Goal: Information Seeking & Learning: Understand process/instructions

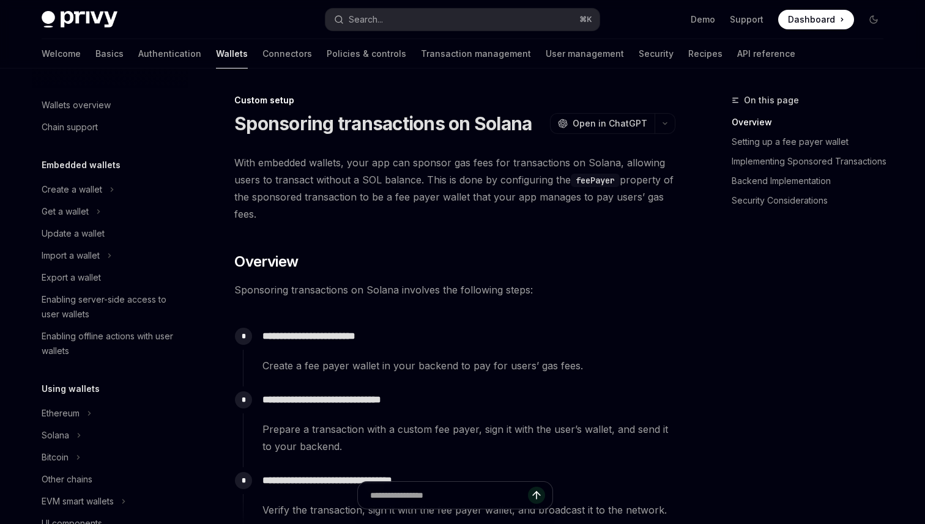
scroll to position [600, 0]
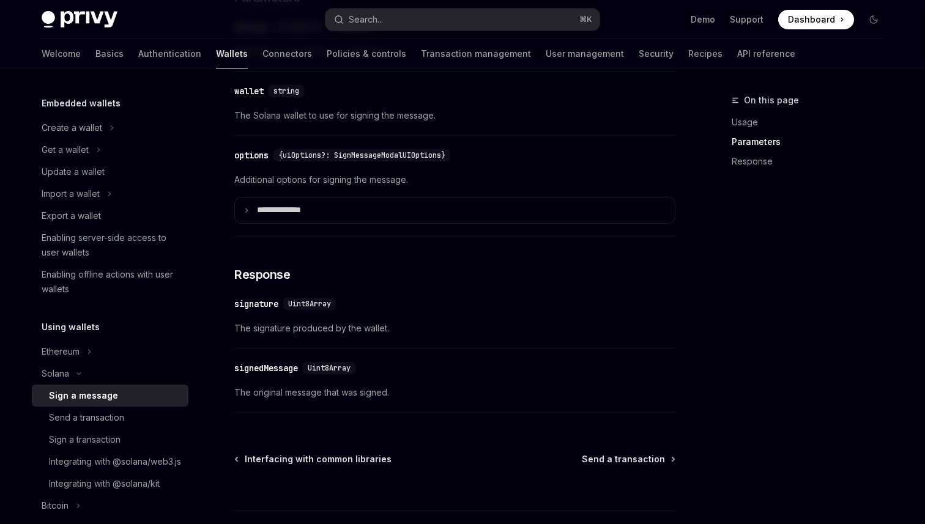
scroll to position [875, 0]
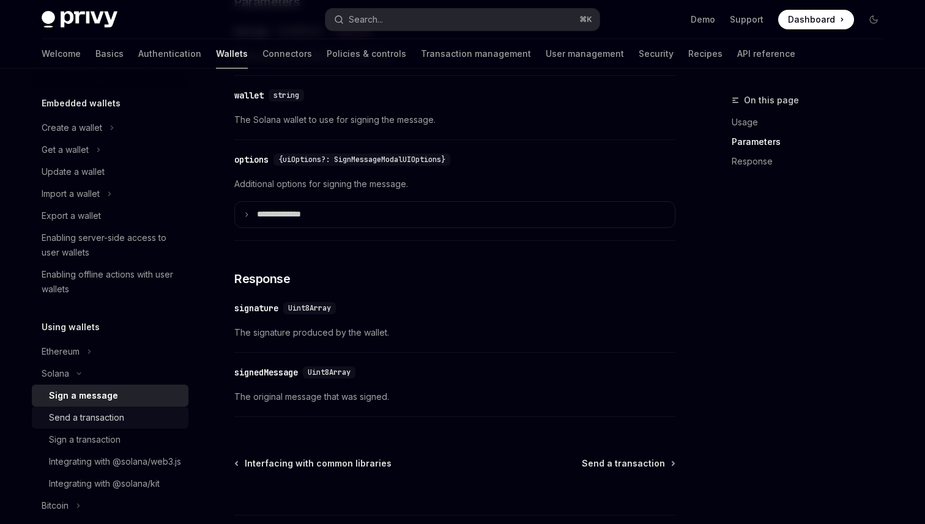
click at [106, 415] on div "Send a transaction" at bounding box center [86, 417] width 75 height 15
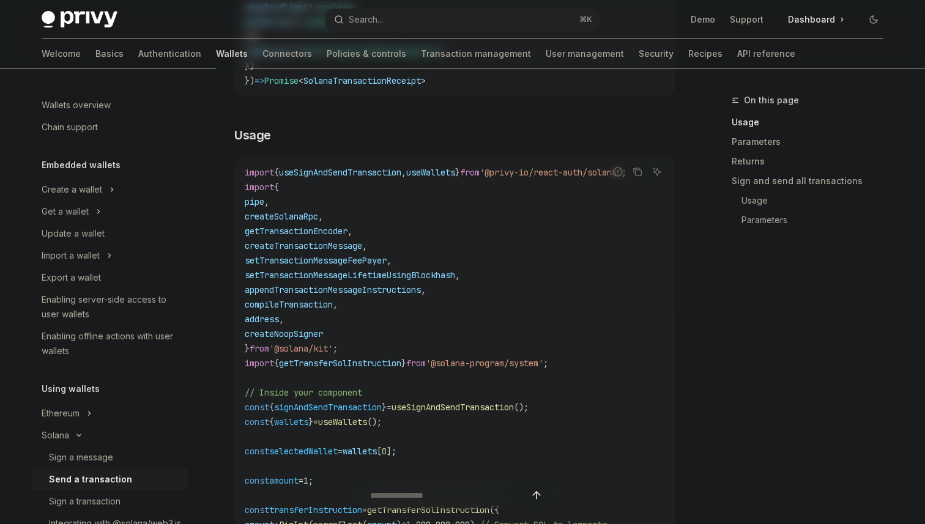
scroll to position [446, 0]
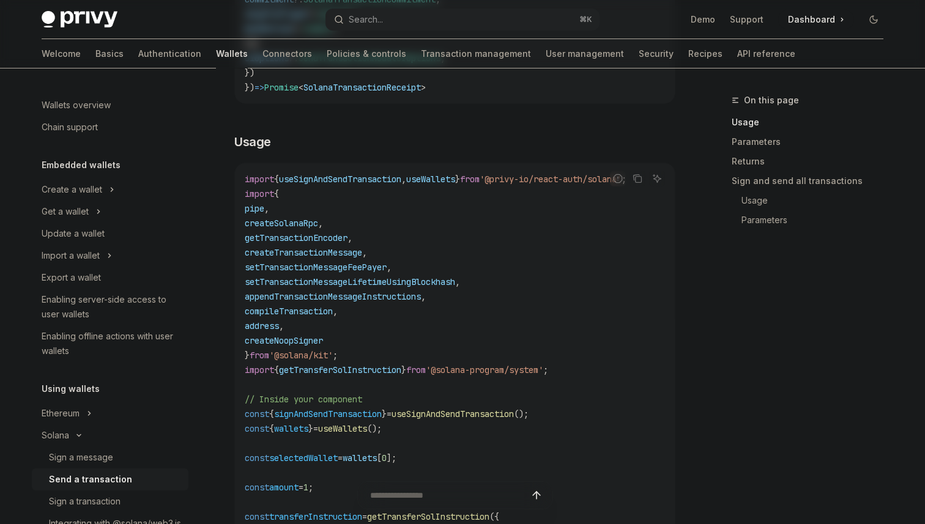
click at [382, 178] on span "useSignAndSendTransaction" at bounding box center [340, 179] width 122 height 11
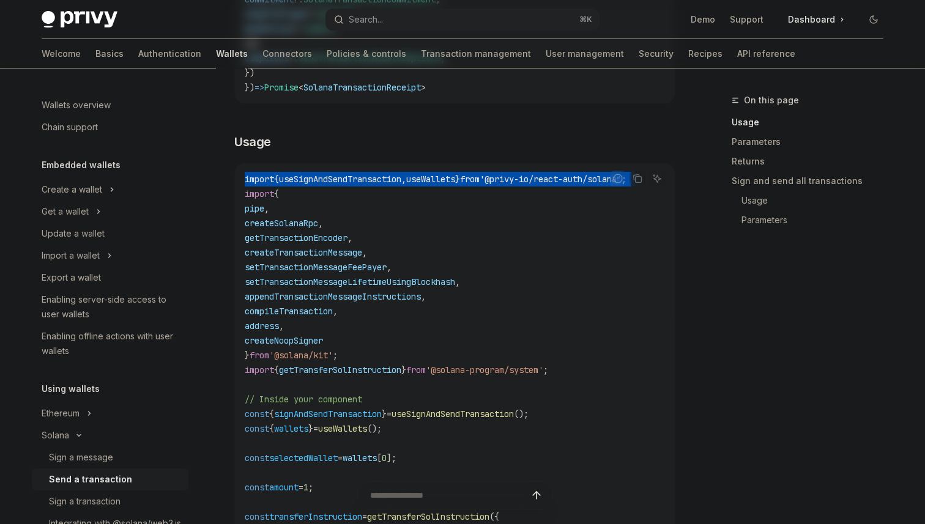
click at [382, 178] on span "useSignAndSendTransaction" at bounding box center [340, 179] width 122 height 11
copy code "import { useSignAndSendTransaction , useWallets } from '@privy-io/react-auth/so…"
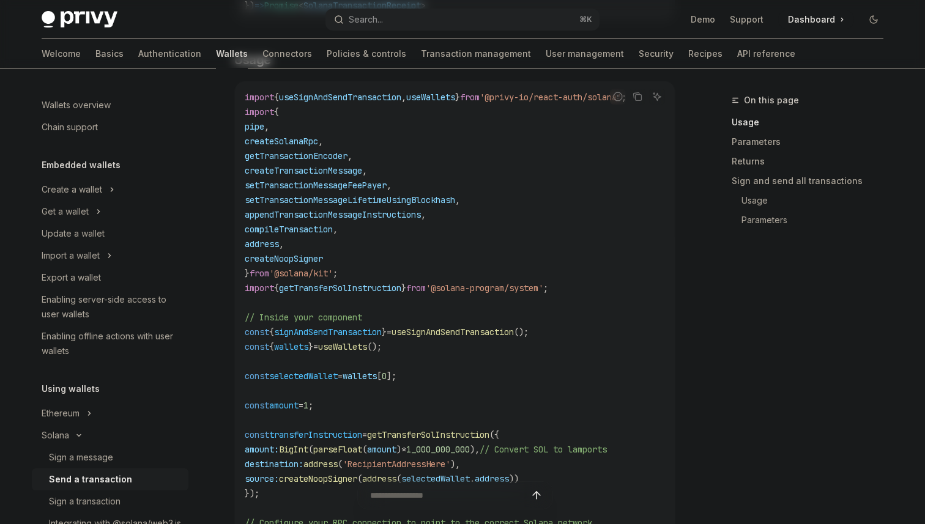
scroll to position [544, 0]
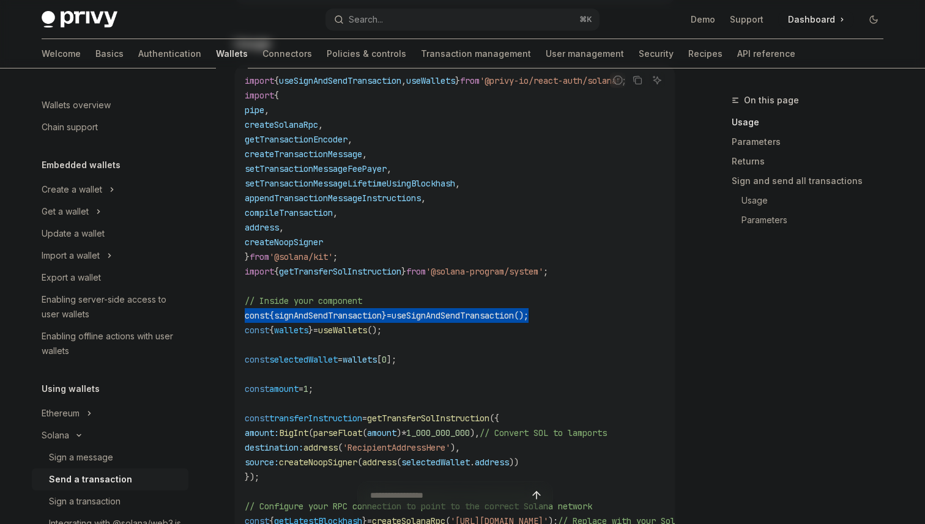
drag, startPoint x: 566, startPoint y: 316, endPoint x: 242, endPoint y: 320, distance: 324.2
click at [241, 320] on div "import { useSignAndSendTransaction , useWallets } from '@privy-io/react-auth/so…" at bounding box center [455, 440] width 440 height 751
copy span "const { signAndSendTransaction } = useSignAndSendTransaction ();"
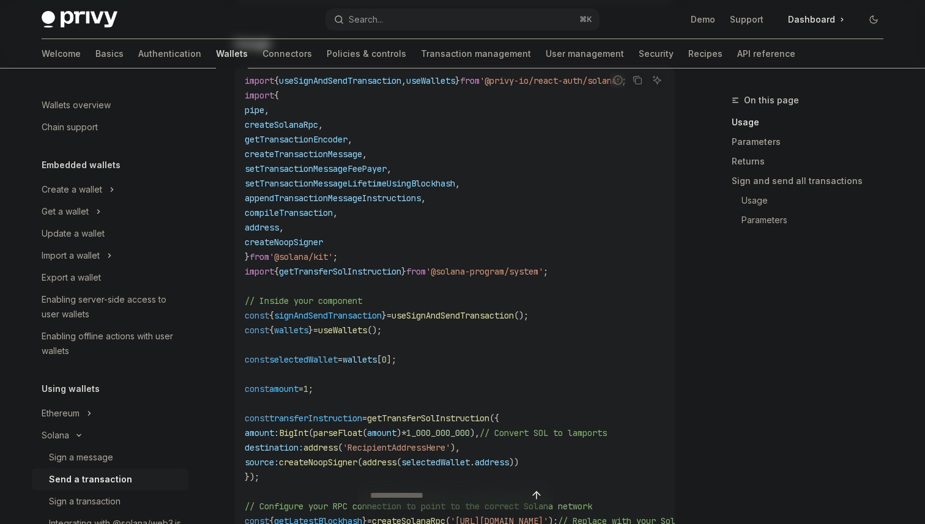
click at [409, 343] on code "import { useSignAndSendTransaction , useWallets } from '@privy-io/react-auth/so…" at bounding box center [533, 440] width 577 height 734
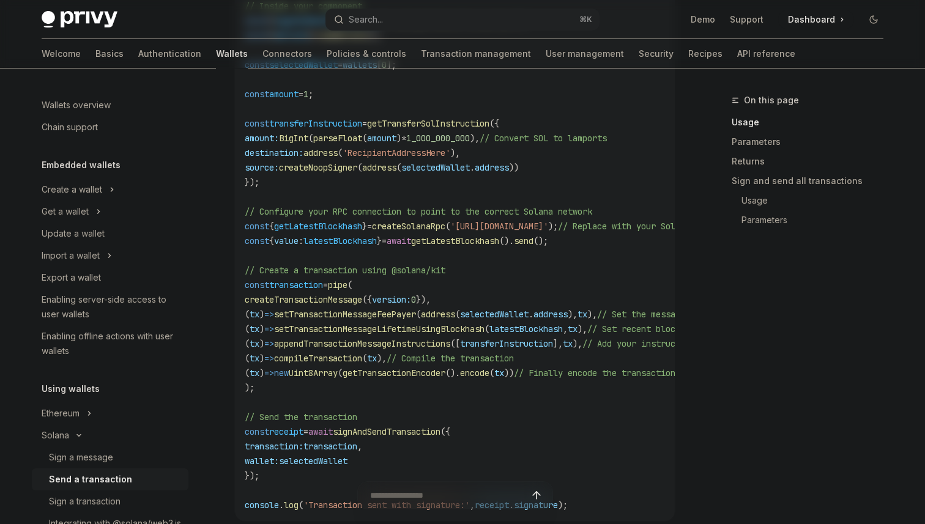
scroll to position [829, 0]
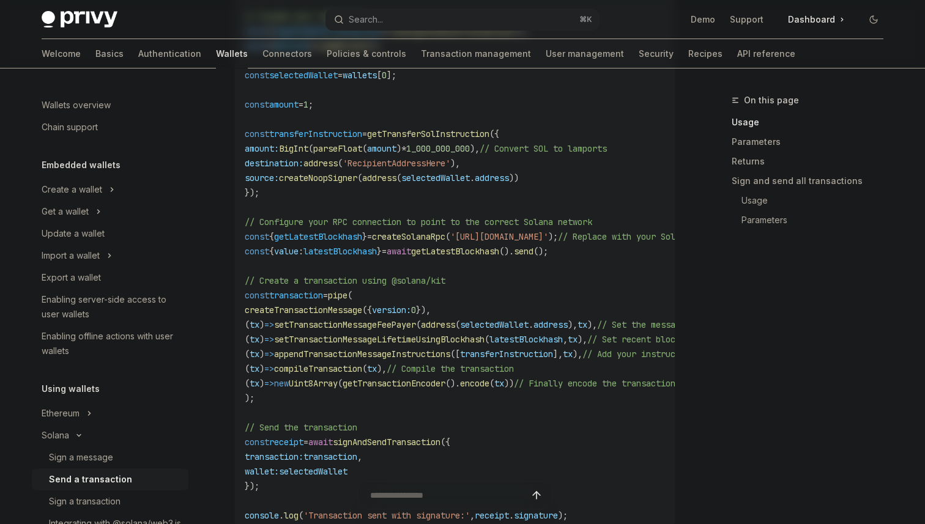
drag, startPoint x: 266, startPoint y: 490, endPoint x: 294, endPoint y: 157, distance: 334.5
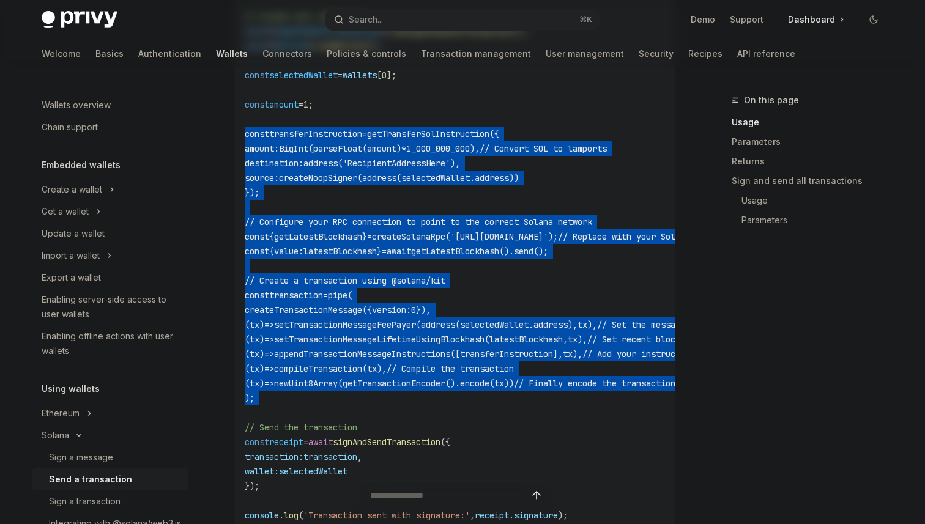
drag, startPoint x: 247, startPoint y: 134, endPoint x: 306, endPoint y: 415, distance: 287.6
click at [306, 415] on code "import { useSignAndSendTransaction , useWallets } from '@privy-io/react-auth/so…" at bounding box center [533, 156] width 577 height 734
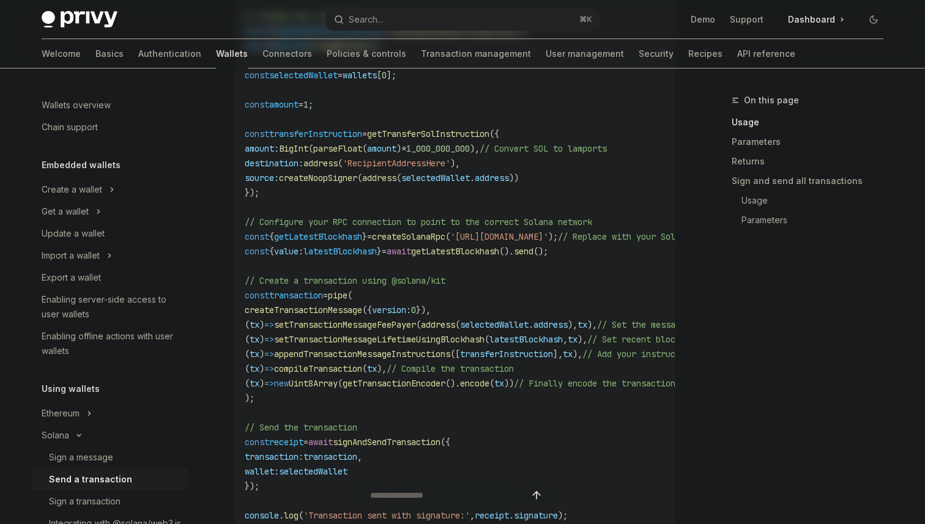
click at [275, 483] on div at bounding box center [454, 501] width 441 height 45
drag, startPoint x: 261, startPoint y: 487, endPoint x: 275, endPoint y: 152, distance: 335.5
drag, startPoint x: 257, startPoint y: 488, endPoint x: 266, endPoint y: 161, distance: 326.2
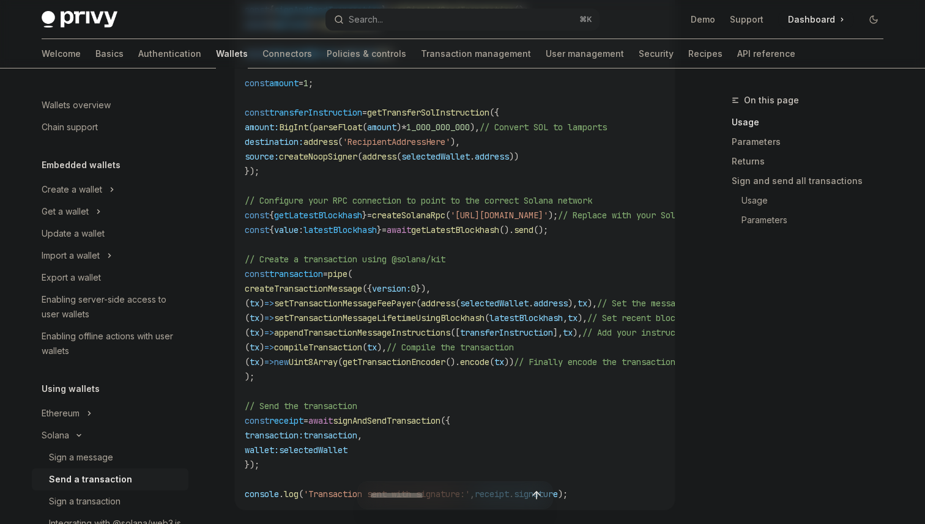
scroll to position [863, 0]
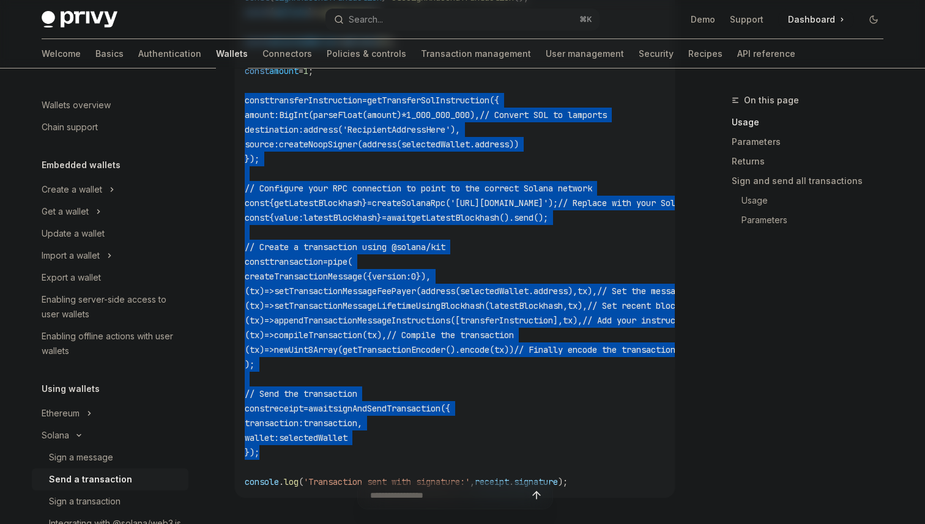
drag, startPoint x: 246, startPoint y: 102, endPoint x: 275, endPoint y: 454, distance: 353.6
click at [275, 454] on code "import { useSignAndSendTransaction , useWallets } from '@privy-io/react-auth/so…" at bounding box center [533, 122] width 577 height 734
copy code "const transferInstruction = getTransferSolInstruction ({ amount: BigInt ( parse…"
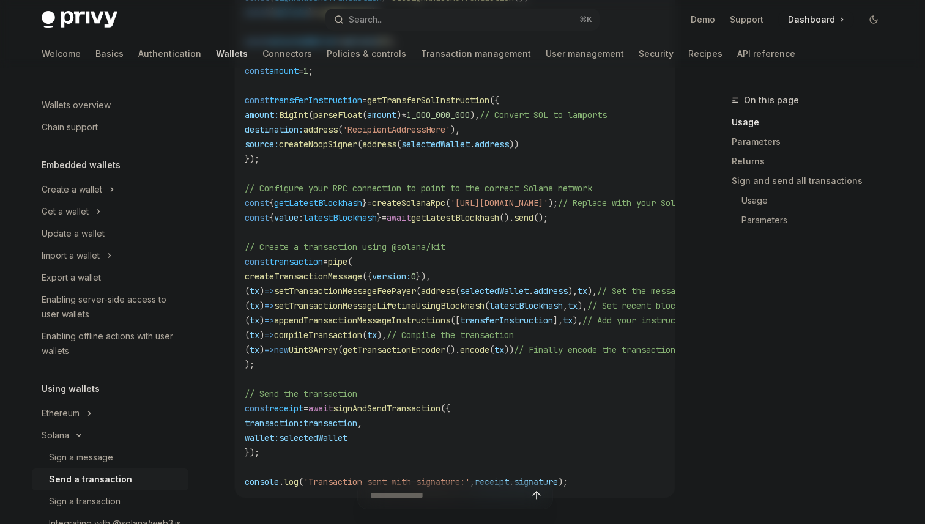
click at [409, 404] on span "signAndSendTransaction" at bounding box center [387, 408] width 108 height 11
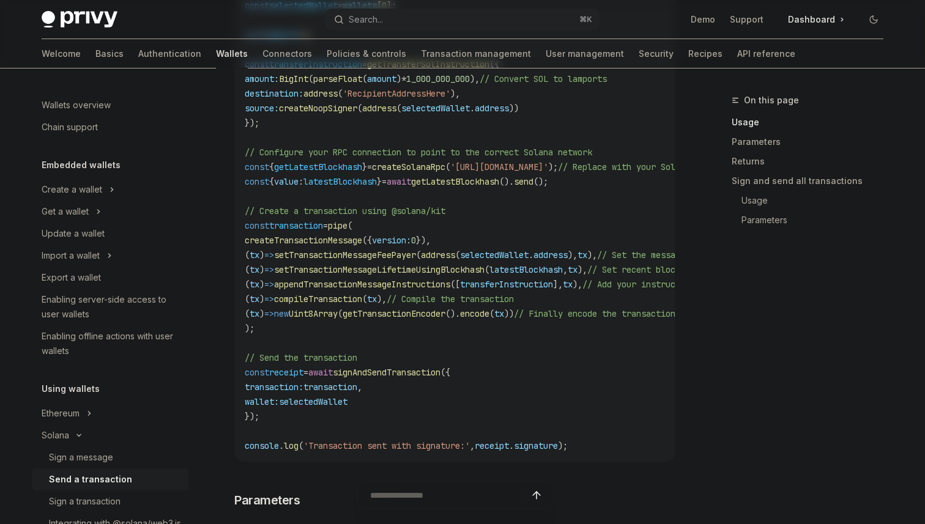
scroll to position [896, 0]
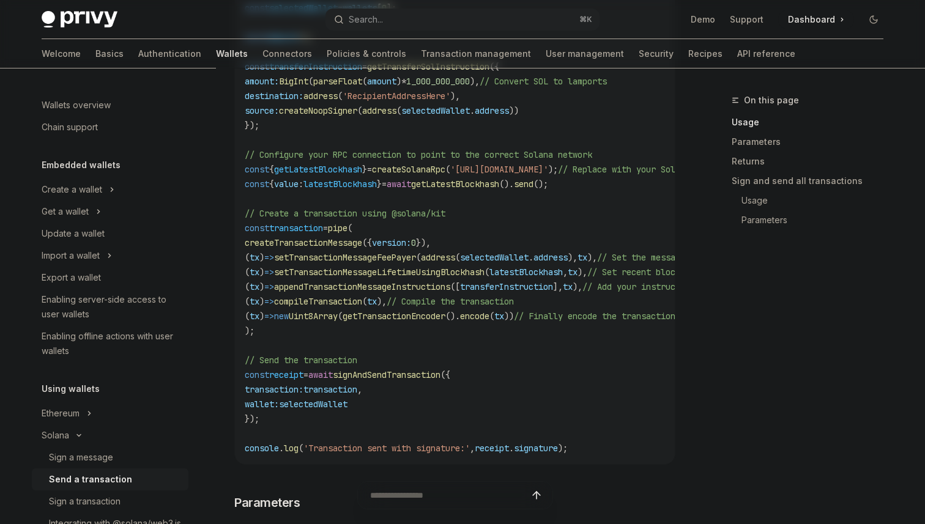
click at [438, 317] on span "getTransactionEncoder" at bounding box center [394, 316] width 103 height 11
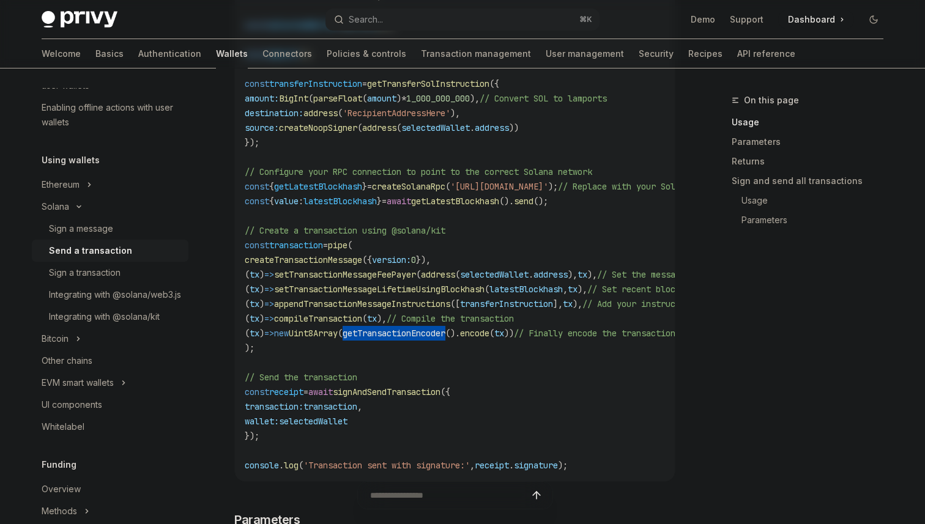
scroll to position [226, 0]
click at [65, 437] on div "Whitelabel" at bounding box center [63, 430] width 43 height 15
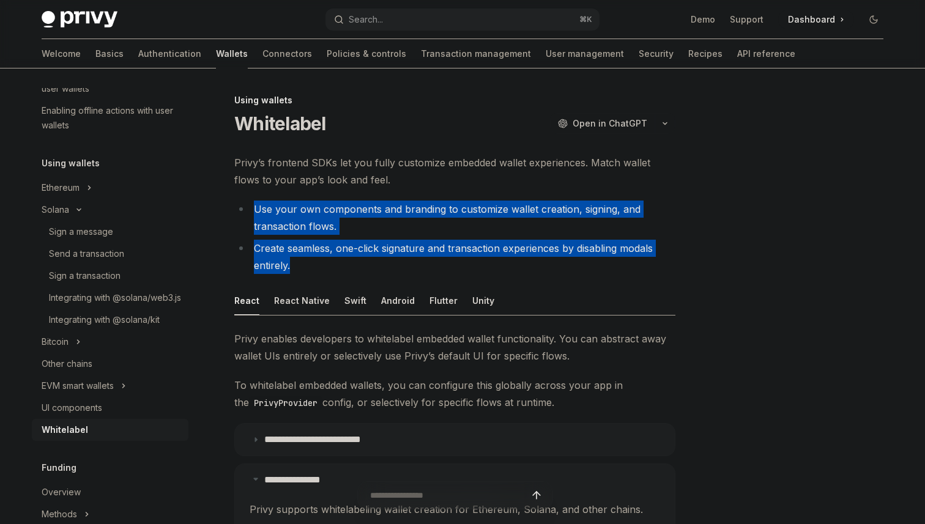
drag, startPoint x: 365, startPoint y: 177, endPoint x: 341, endPoint y: 263, distance: 89.5
click at [341, 263] on div "**********" at bounding box center [454, 479] width 441 height 651
click at [410, 250] on li "Create seamless, one-click signature and transaction experiences by disabling m…" at bounding box center [454, 257] width 441 height 34
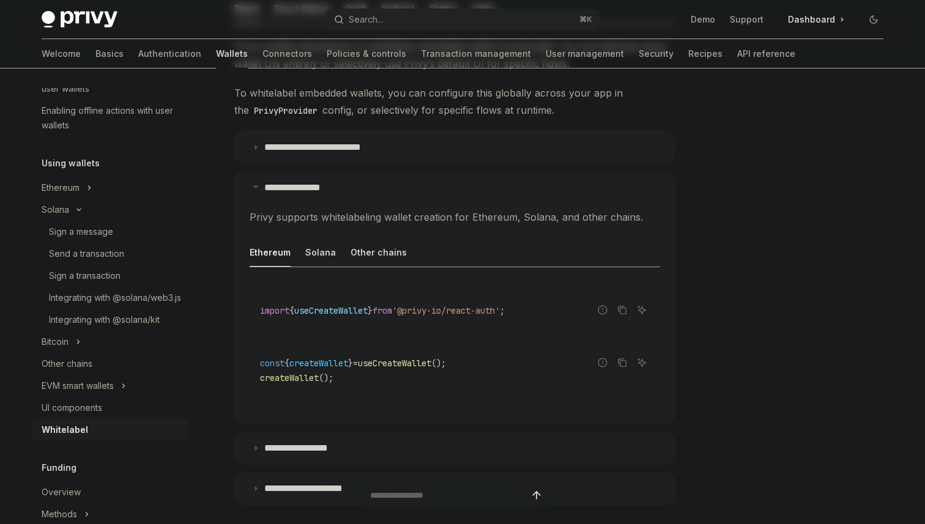
scroll to position [299, 0]
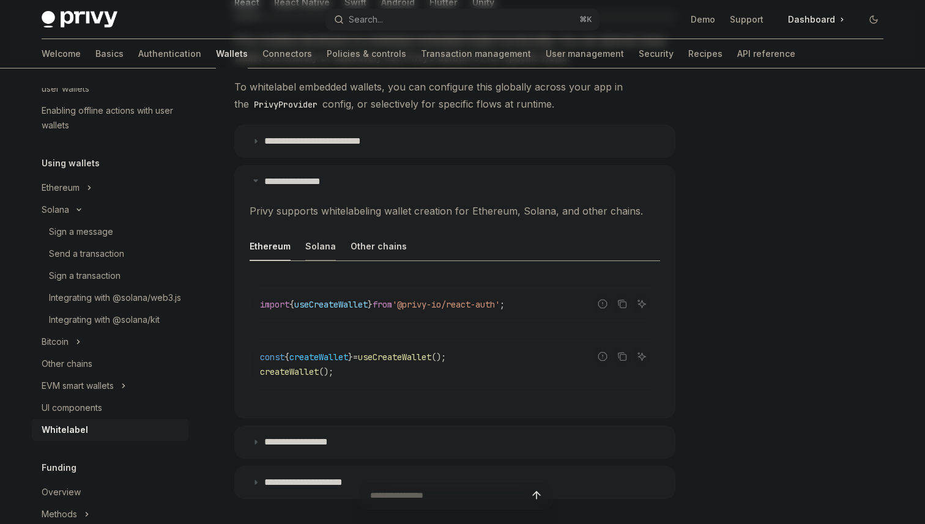
click at [308, 246] on button "Solana" at bounding box center [320, 246] width 31 height 29
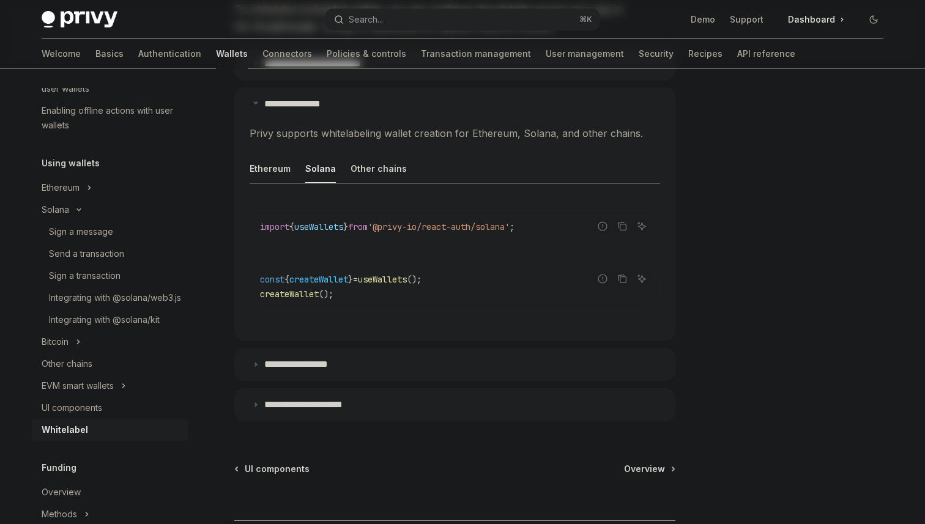
scroll to position [371, 0]
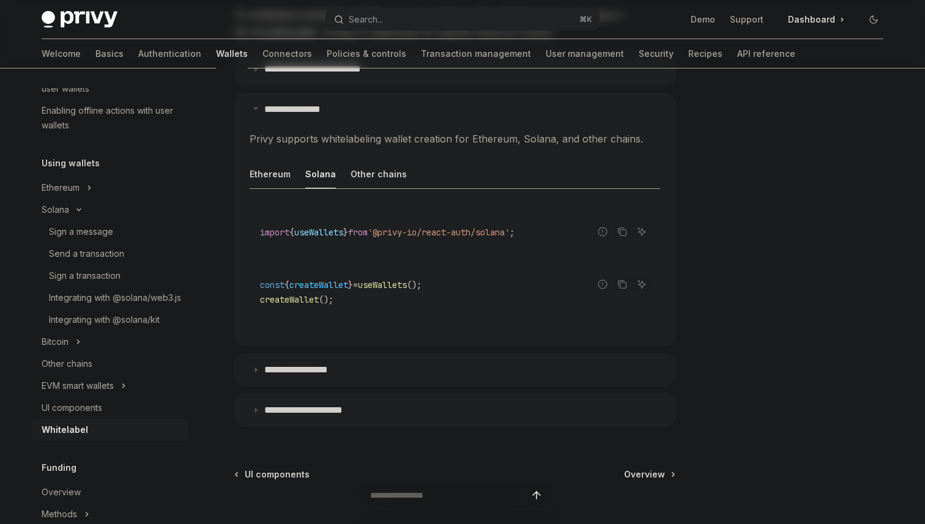
click at [362, 369] on summary "**********" at bounding box center [455, 370] width 440 height 32
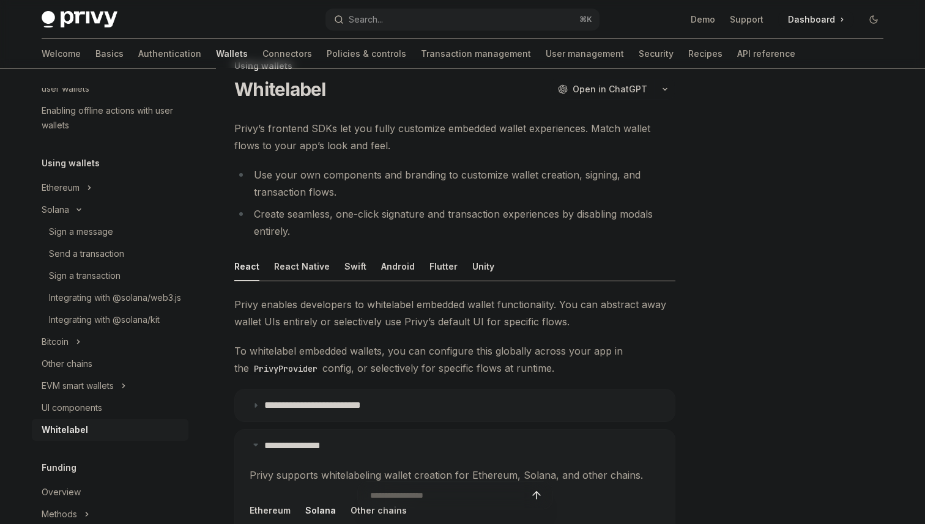
scroll to position [32, 0]
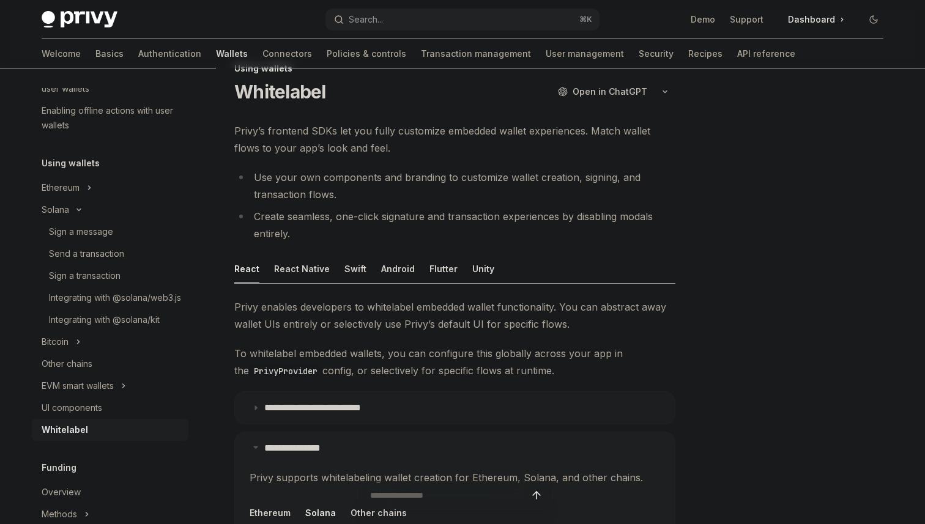
click at [297, 402] on p "**********" at bounding box center [323, 408] width 118 height 12
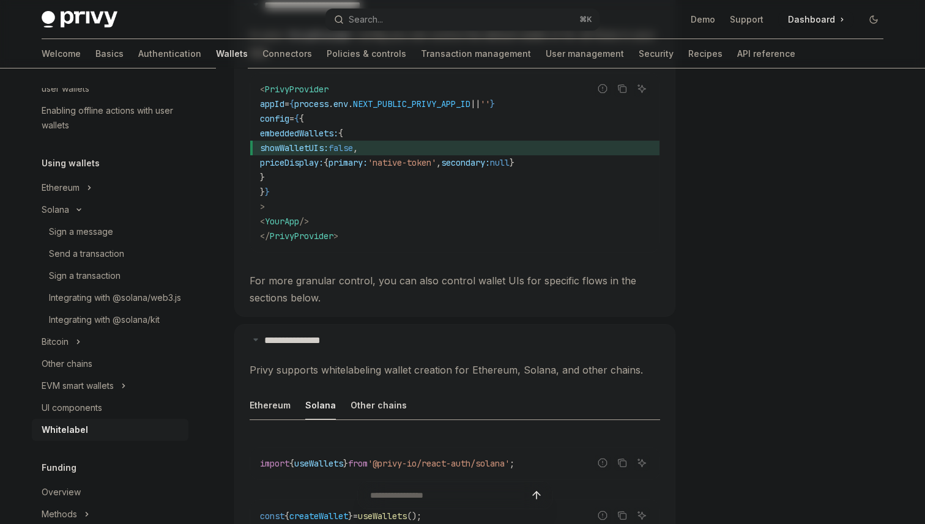
scroll to position [429, 0]
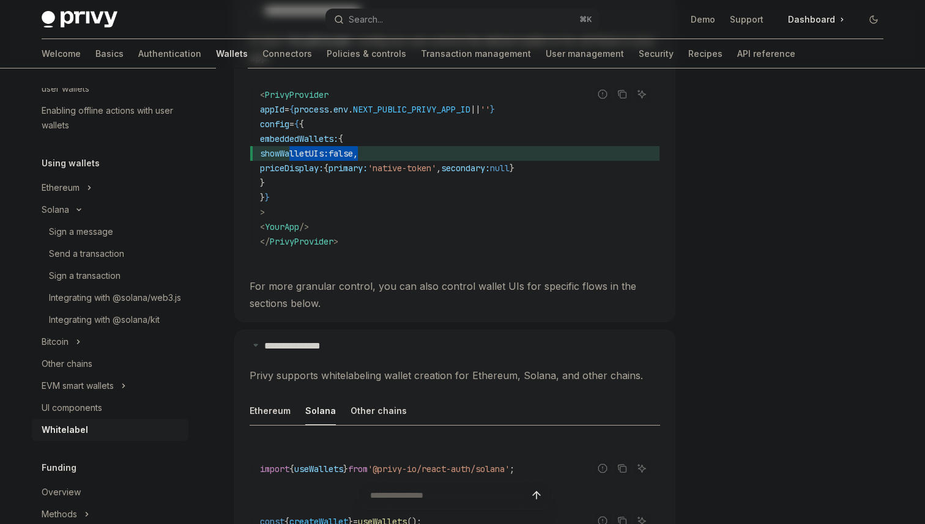
drag, startPoint x: 291, startPoint y: 155, endPoint x: 398, endPoint y: 158, distance: 106.5
click at [398, 158] on span "showWalletUIs: false ," at bounding box center [455, 153] width 390 height 15
copy span "showWalletUIs: false ,"
click at [419, 200] on code "< PrivyProvider appId = { process . env . NEXT_PUBLIC_PRIVY_APP_ID || '' } conf…" at bounding box center [455, 167] width 390 height 161
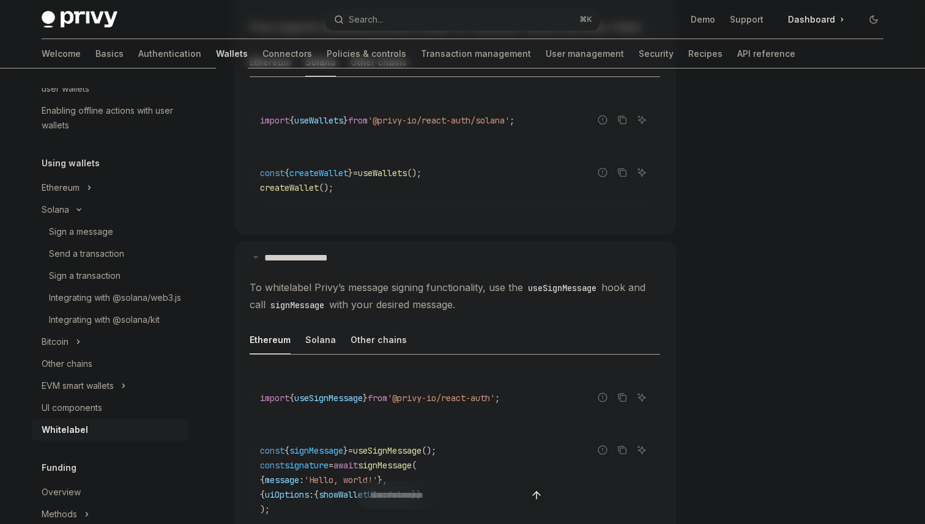
scroll to position [779, 0]
click at [343, 171] on span "createWallet" at bounding box center [318, 171] width 59 height 11
copy span "createWallet"
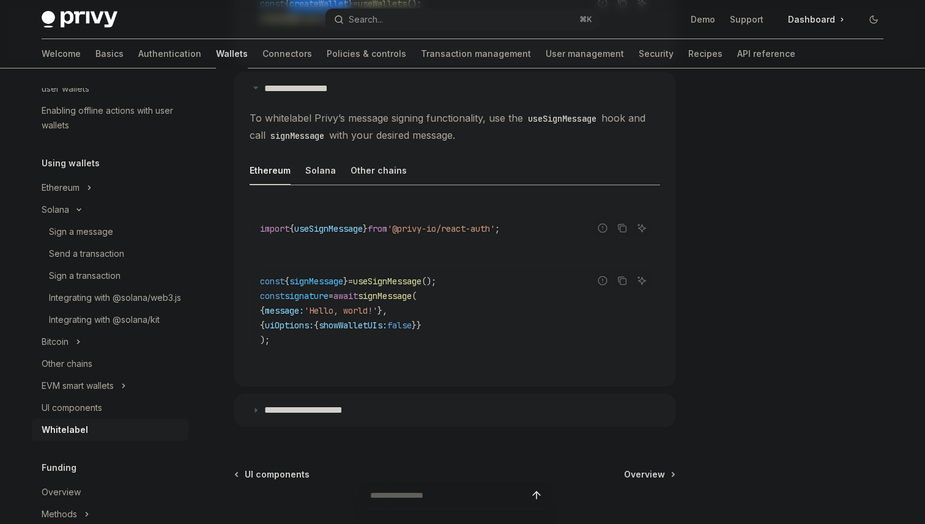
scroll to position [948, 0]
click at [325, 172] on button "Solana" at bounding box center [320, 169] width 31 height 29
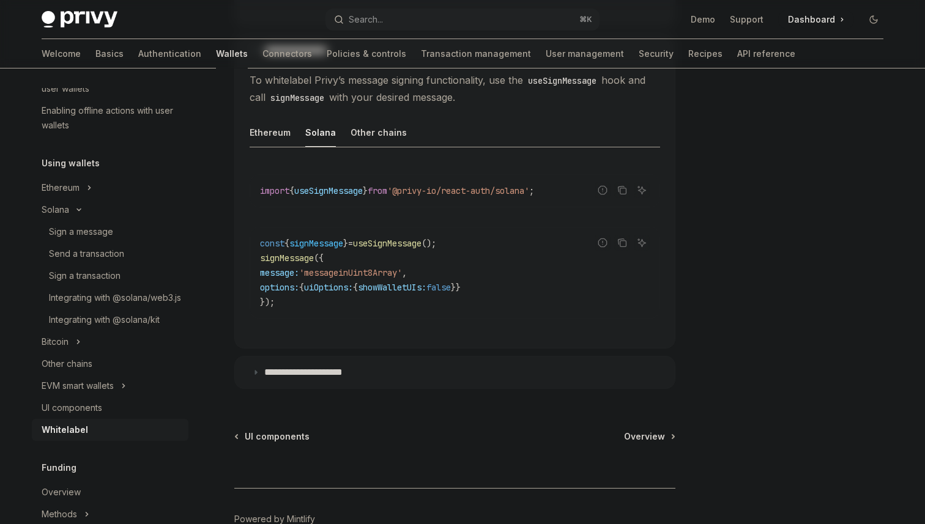
scroll to position [989, 0]
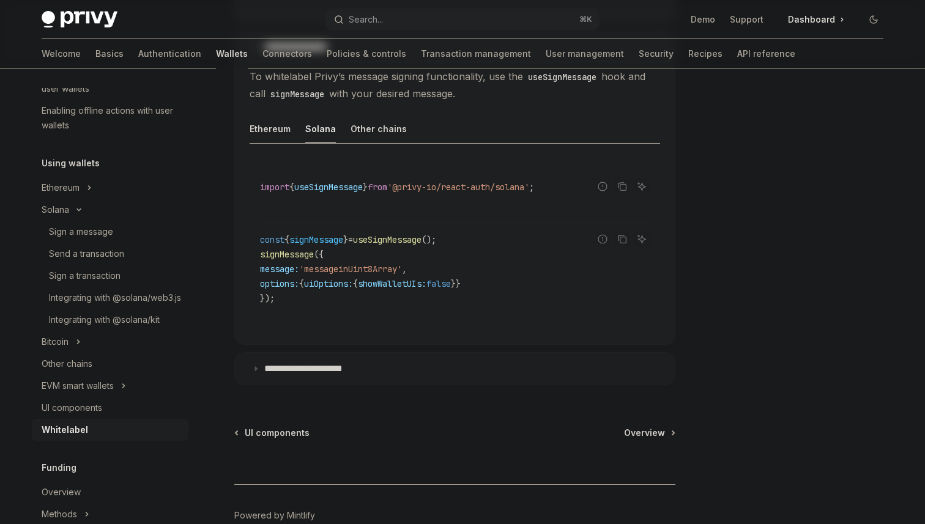
click at [336, 365] on p "**********" at bounding box center [315, 369] width 102 height 12
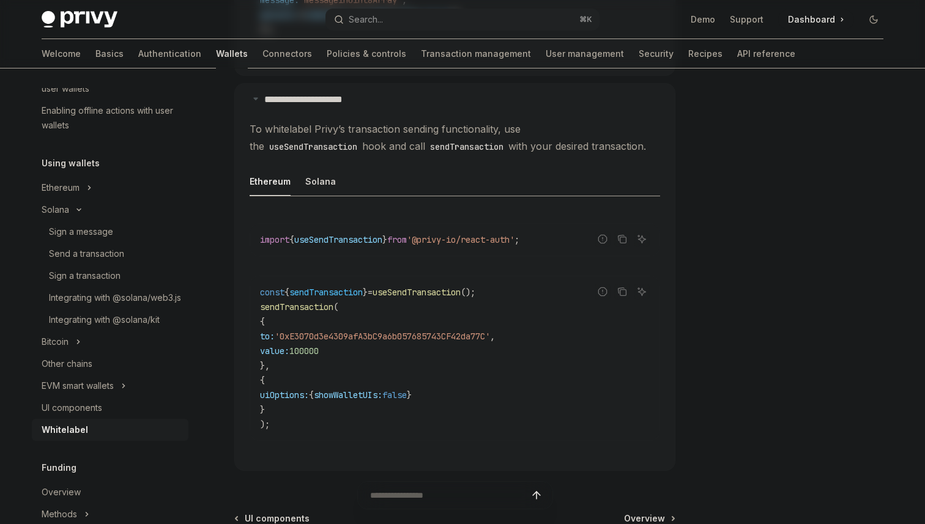
scroll to position [1257, 0]
click at [329, 179] on button "Solana" at bounding box center [320, 182] width 31 height 29
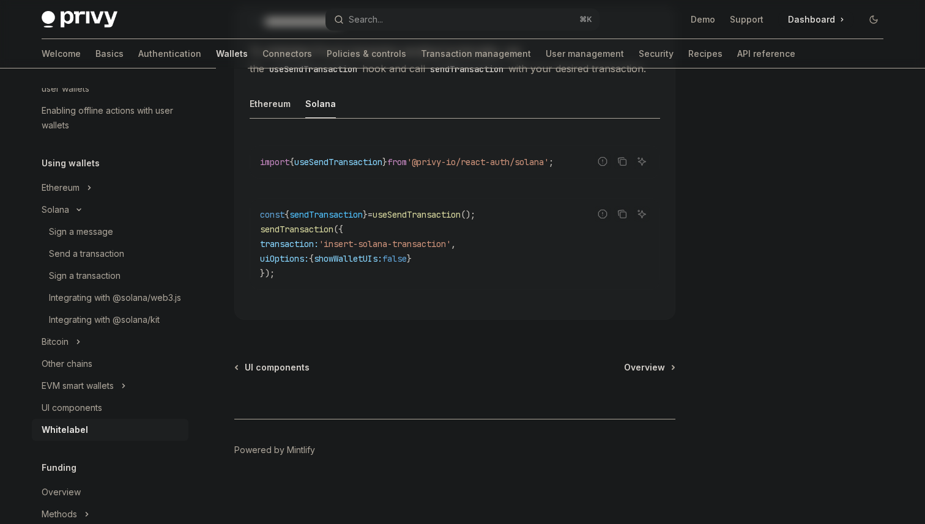
scroll to position [1329, 0]
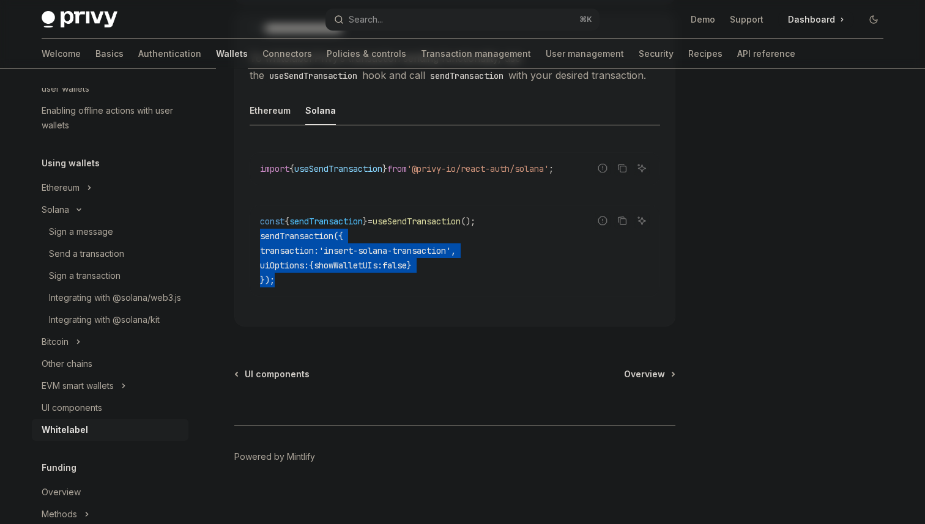
drag, startPoint x: 281, startPoint y: 281, endPoint x: 232, endPoint y: 239, distance: 64.2
copy code "sendTransaction ({ transaction: 'insert-solana-transaction' , uiOptions: { show…"
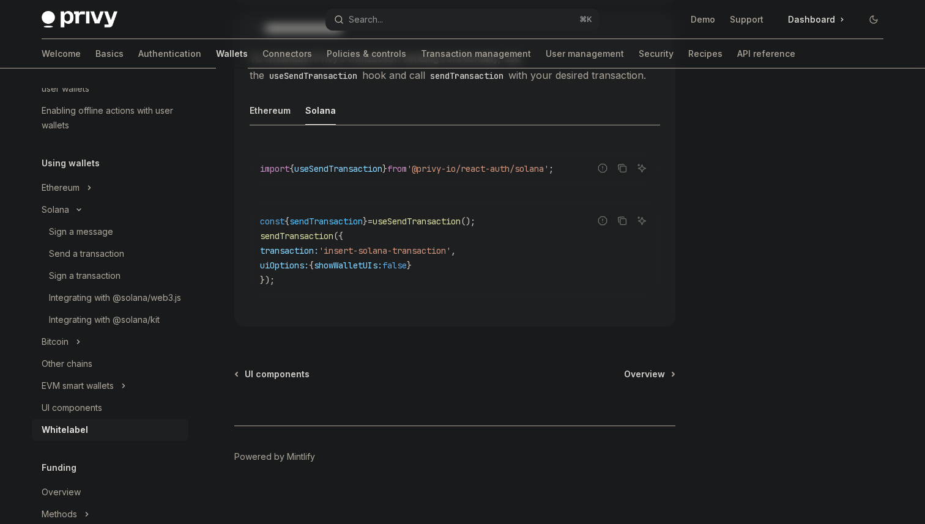
click at [343, 303] on div "Report incorrect code Copy Ask AI import { useSendTransaction } from '@privy-io…" at bounding box center [455, 228] width 410 height 176
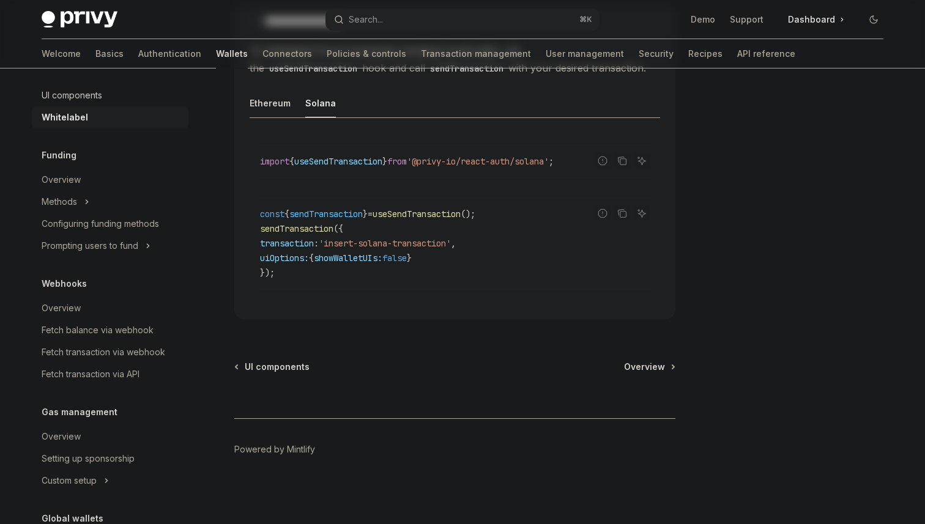
scroll to position [557, 0]
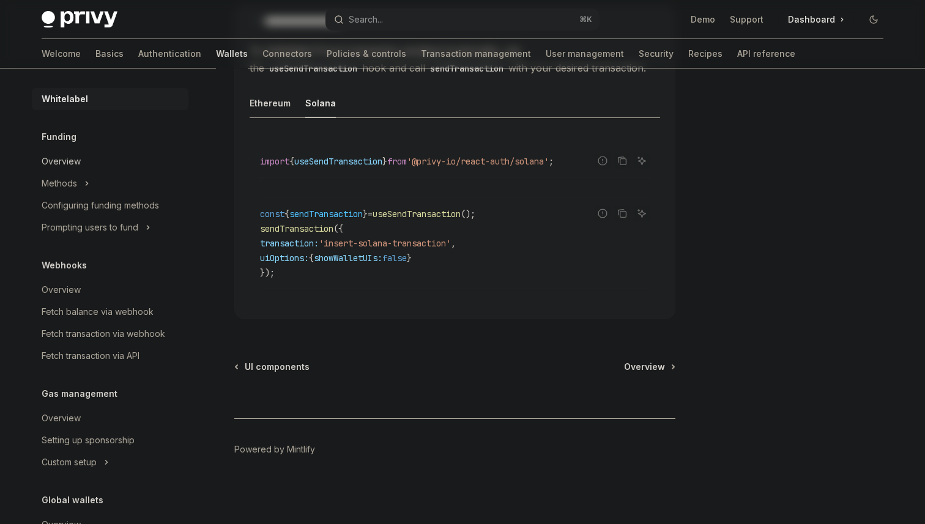
click at [65, 169] on div "Overview" at bounding box center [61, 161] width 39 height 15
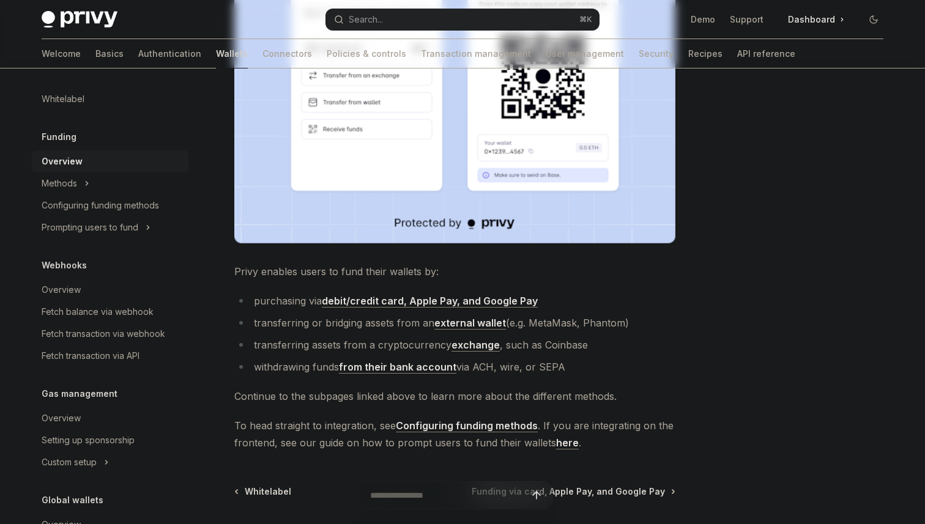
scroll to position [331, 0]
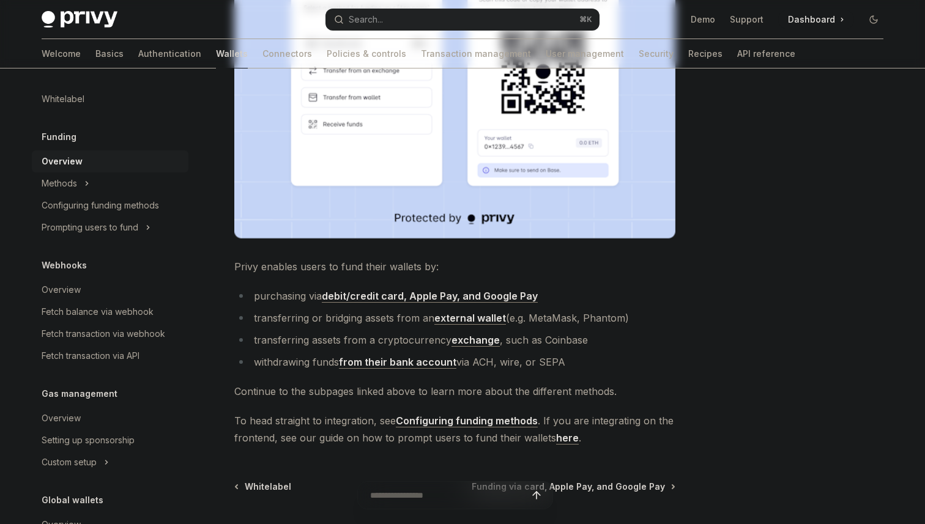
drag, startPoint x: 587, startPoint y: 362, endPoint x: 556, endPoint y: 367, distance: 31.0
click at [556, 367] on li "withdrawing funds from their bank account via ACH, wire, or SEPA" at bounding box center [454, 362] width 441 height 17
click at [611, 366] on li "withdrawing funds from their bank account via ACH, wire, or SEPA" at bounding box center [454, 362] width 441 height 17
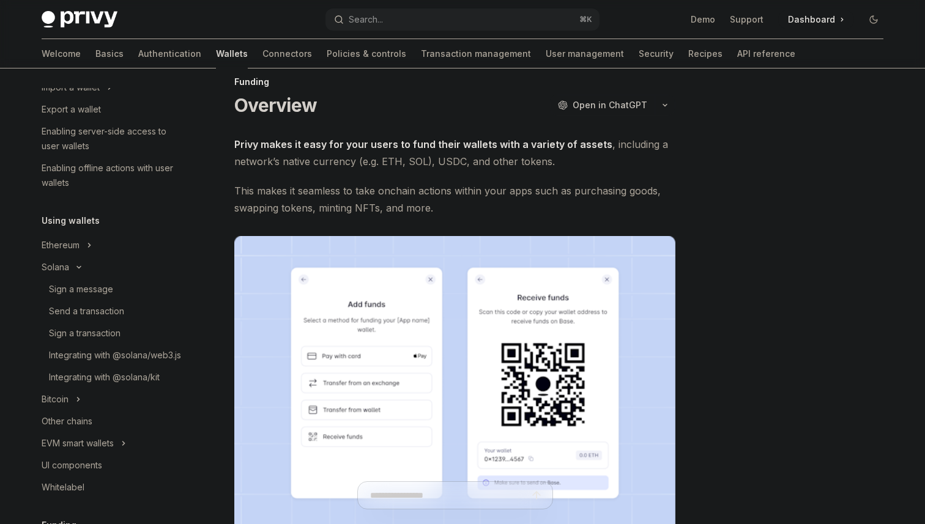
scroll to position [0, 0]
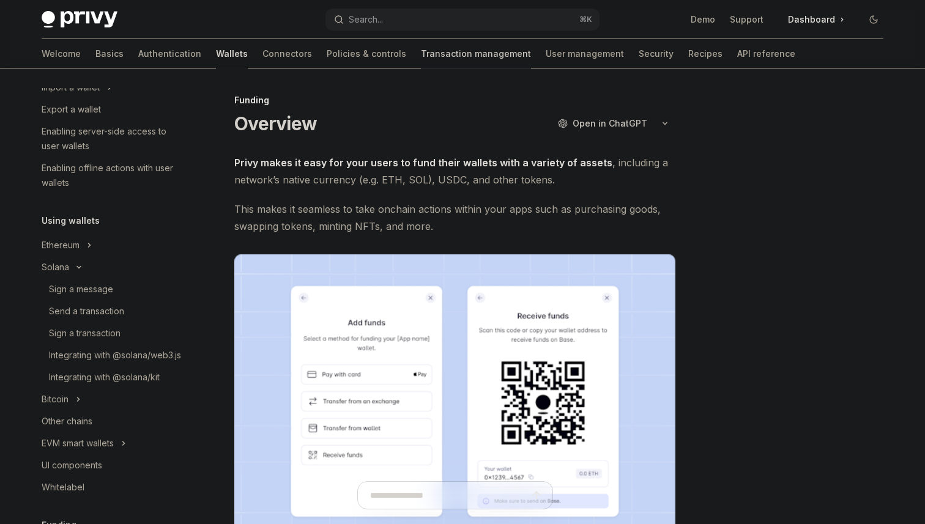
click at [421, 56] on link "Transaction management" at bounding box center [476, 53] width 110 height 29
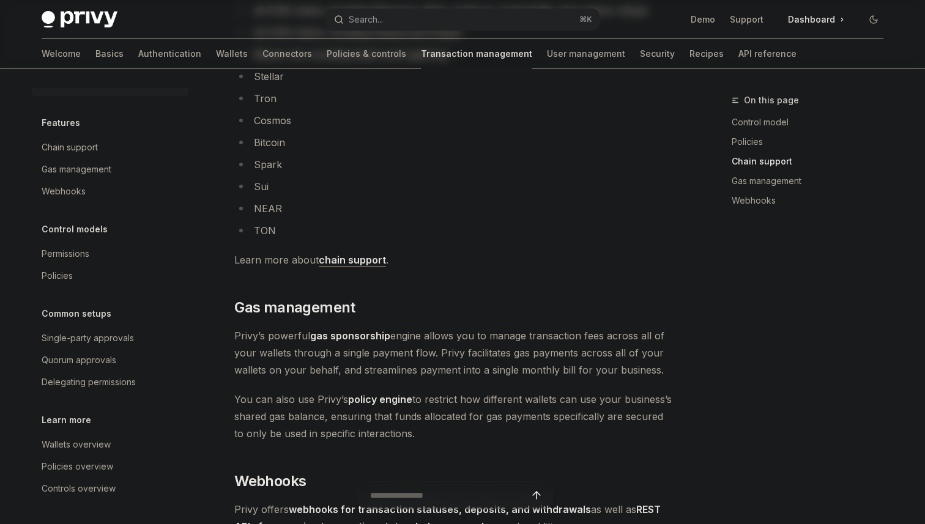
scroll to position [817, 0]
click at [111, 337] on div "Single-party approvals" at bounding box center [88, 338] width 92 height 15
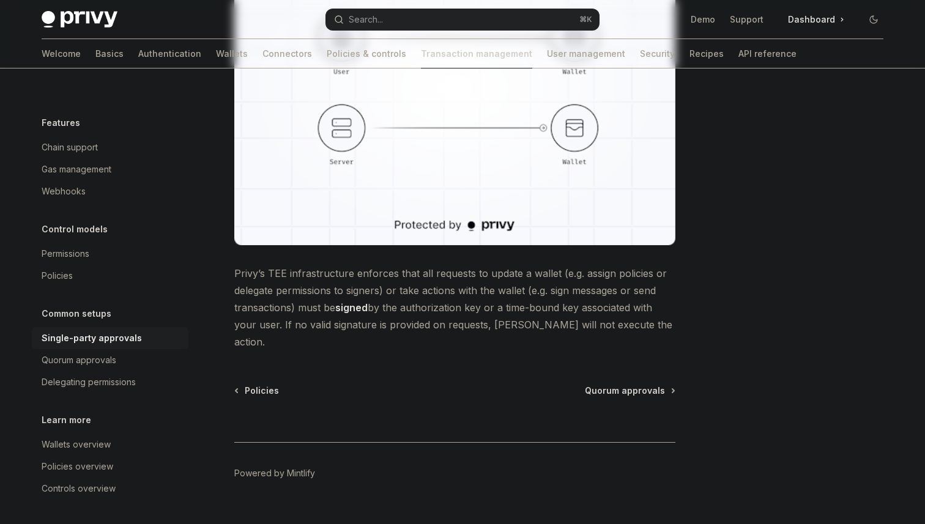
scroll to position [302, 0]
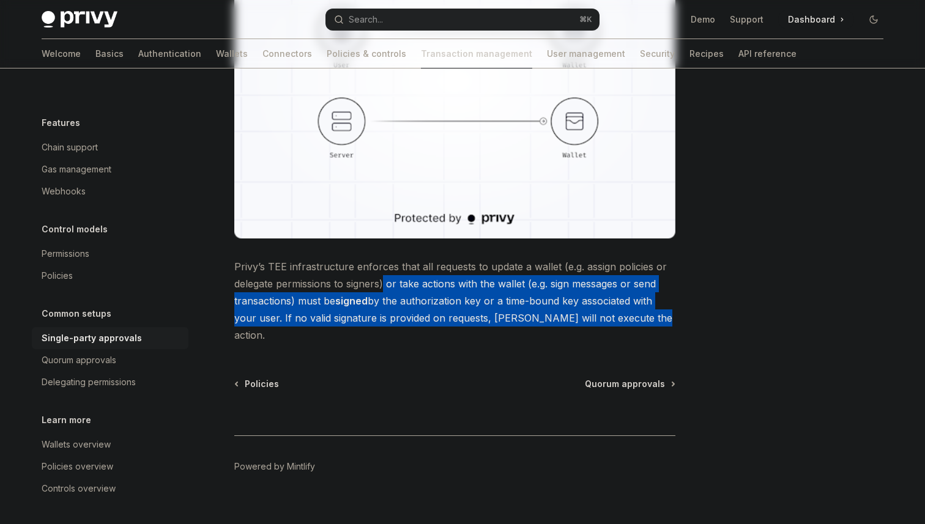
drag, startPoint x: 385, startPoint y: 284, endPoint x: 635, endPoint y: 320, distance: 252.2
click at [635, 320] on span "Privy’s TEE infrastructure enforces that all requests to update a wallet (e.g. …" at bounding box center [454, 301] width 441 height 86
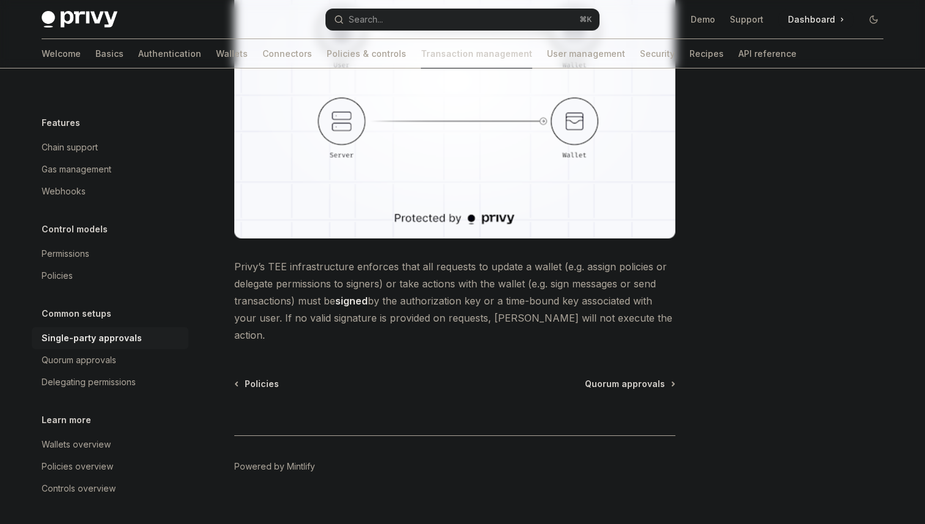
click at [675, 319] on div "Common setups Single-party approvals OpenAI Open in ChatGPT OpenAI Open in Chat…" at bounding box center [339, 166] width 675 height 750
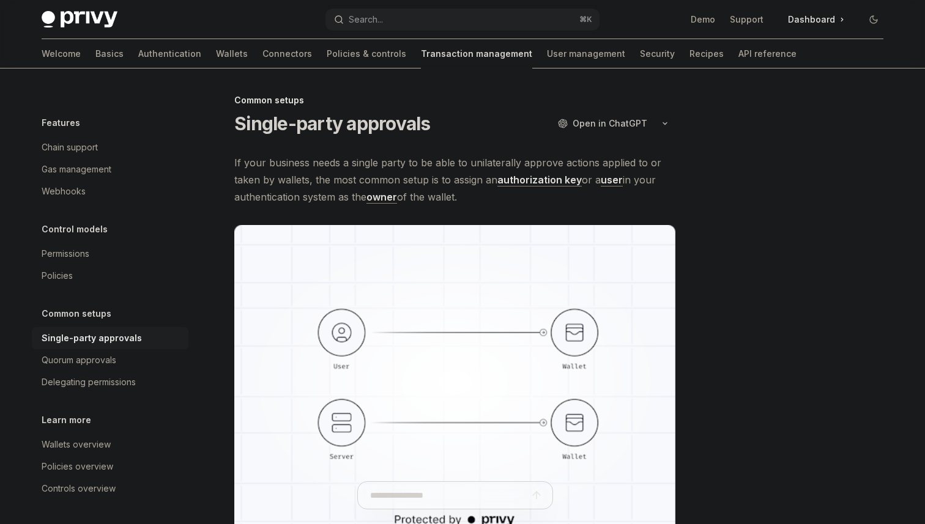
scroll to position [1, 0]
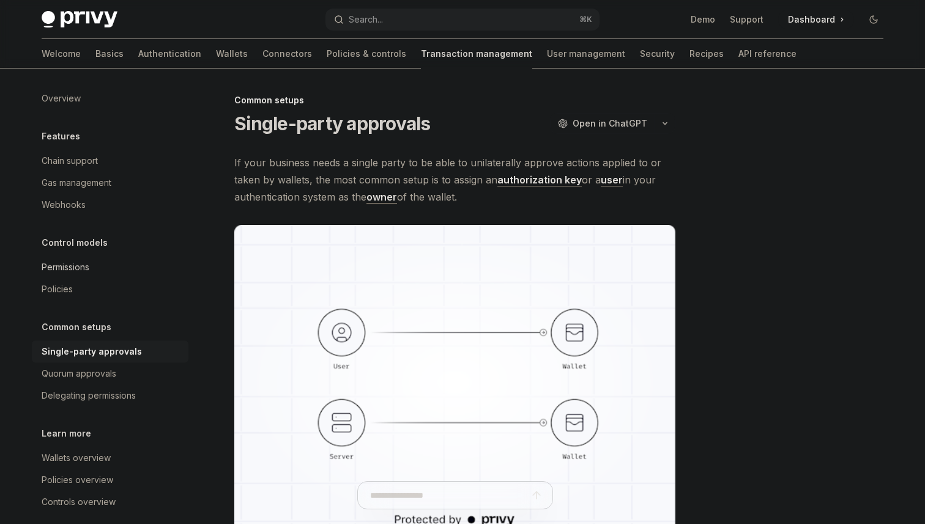
click at [70, 267] on div "Permissions" at bounding box center [66, 267] width 48 height 15
type textarea "*"
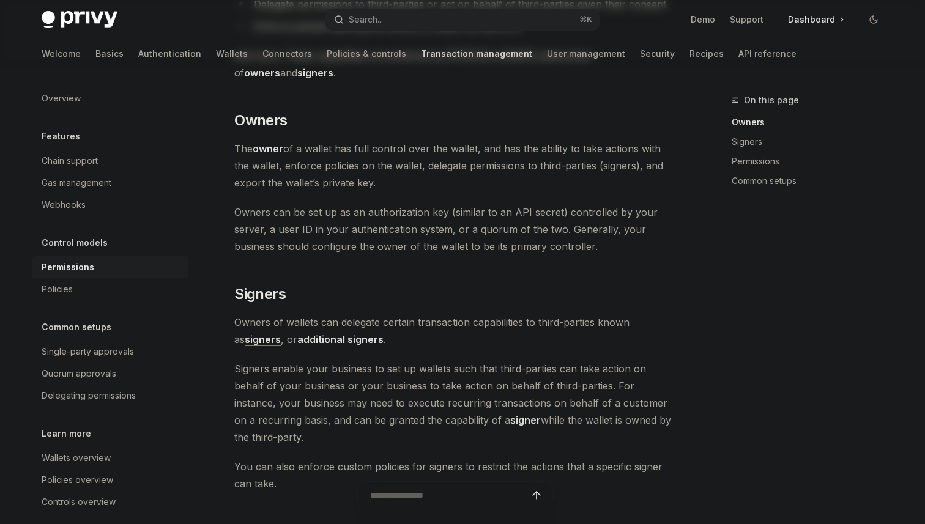
scroll to position [211, 0]
